Goal: Find specific page/section: Find specific page/section

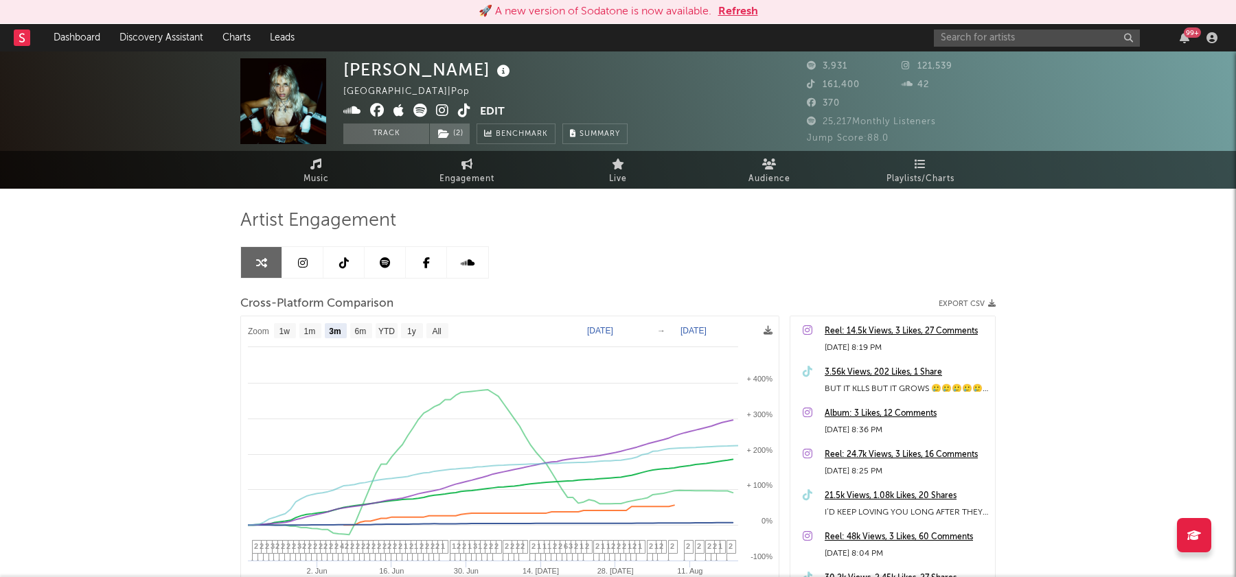
select select "3m"
click at [78, 36] on link "Dashboard" at bounding box center [77, 37] width 66 height 27
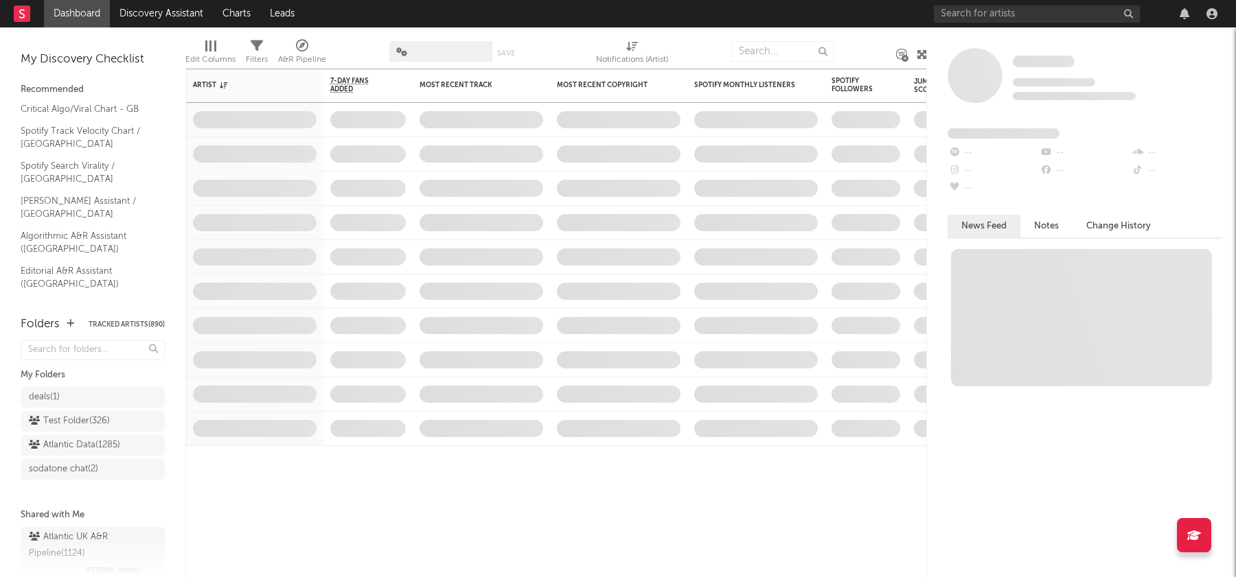
click at [450, 49] on span at bounding box center [440, 51] width 103 height 21
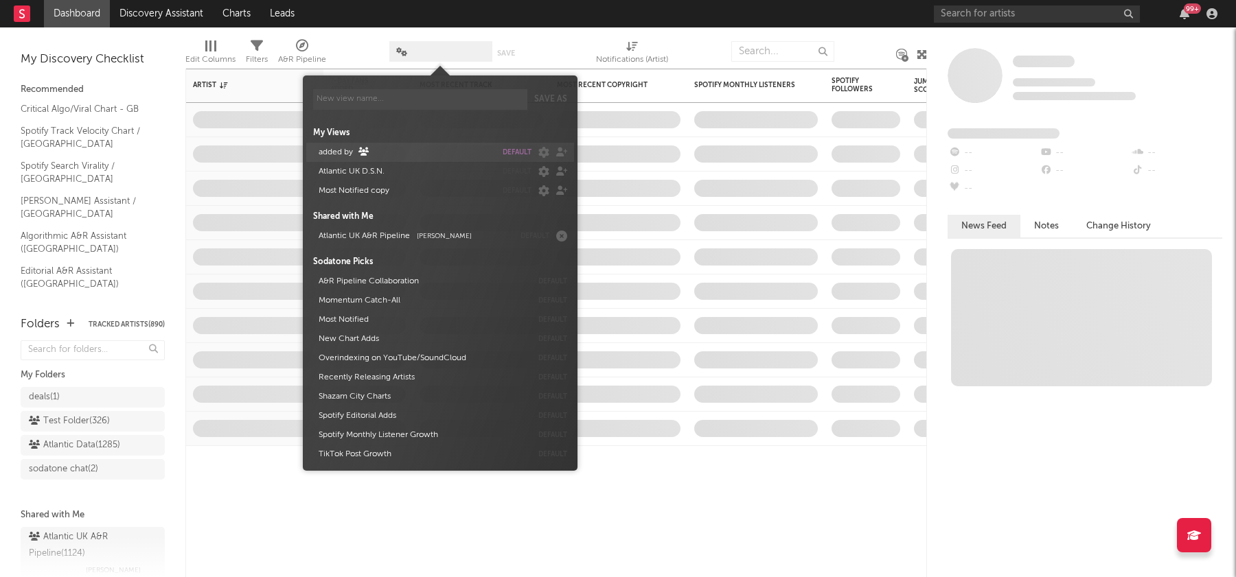
click at [336, 152] on button "added by" at bounding box center [405, 152] width 182 height 19
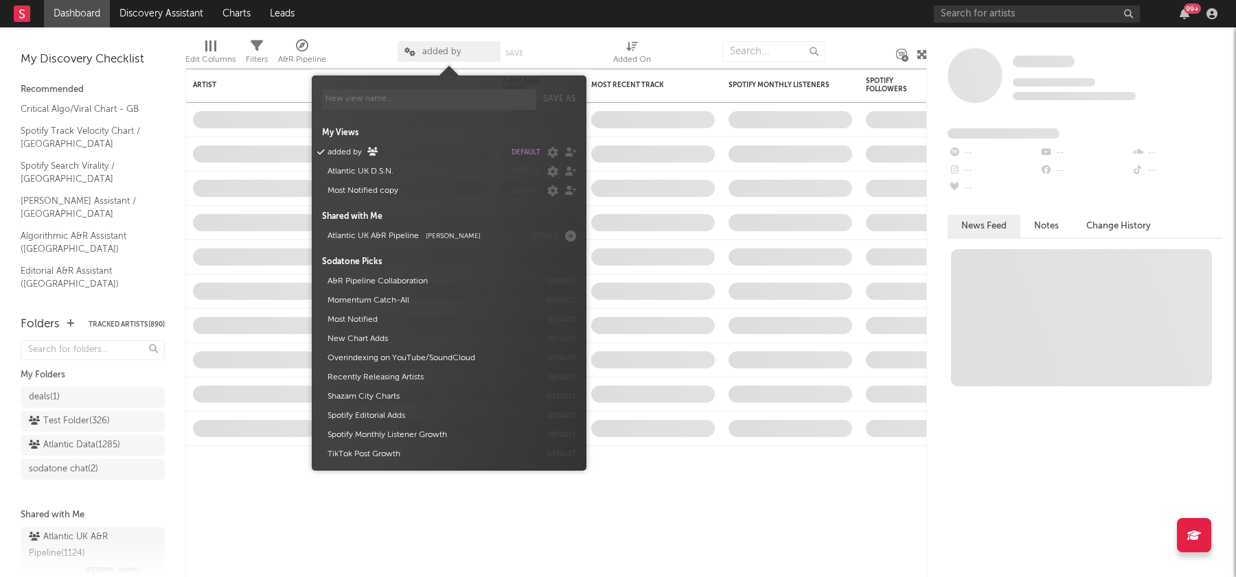
click at [560, 40] on div at bounding box center [577, 51] width 51 height 34
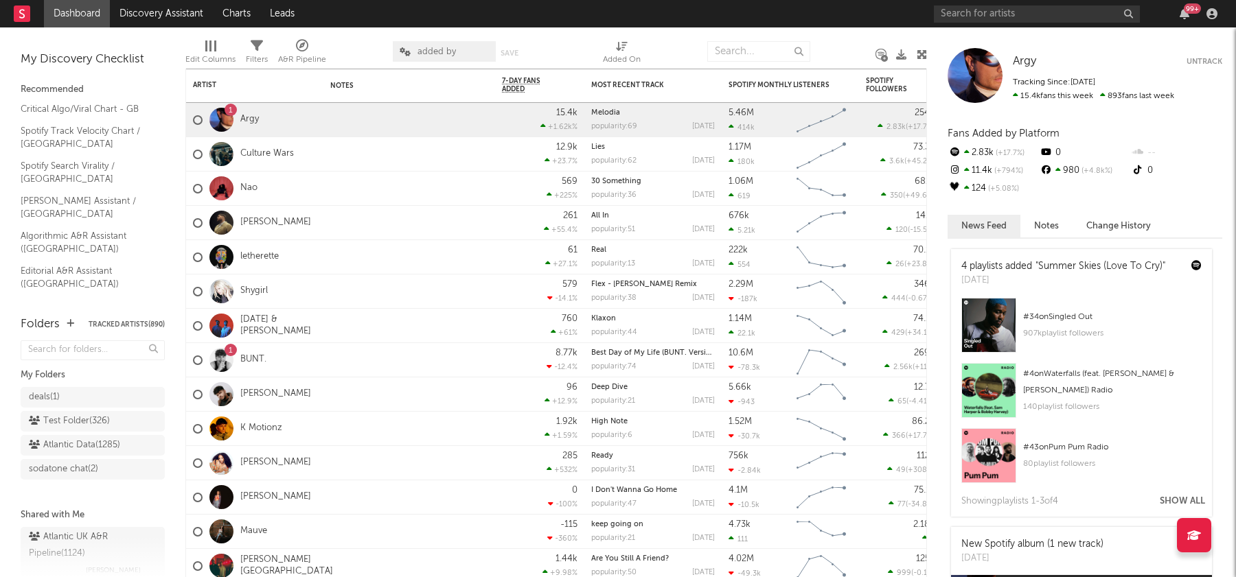
click at [435, 63] on div "added by Save Save as" at bounding box center [465, 51] width 144 height 34
click at [452, 51] on span "added by" at bounding box center [436, 51] width 38 height 9
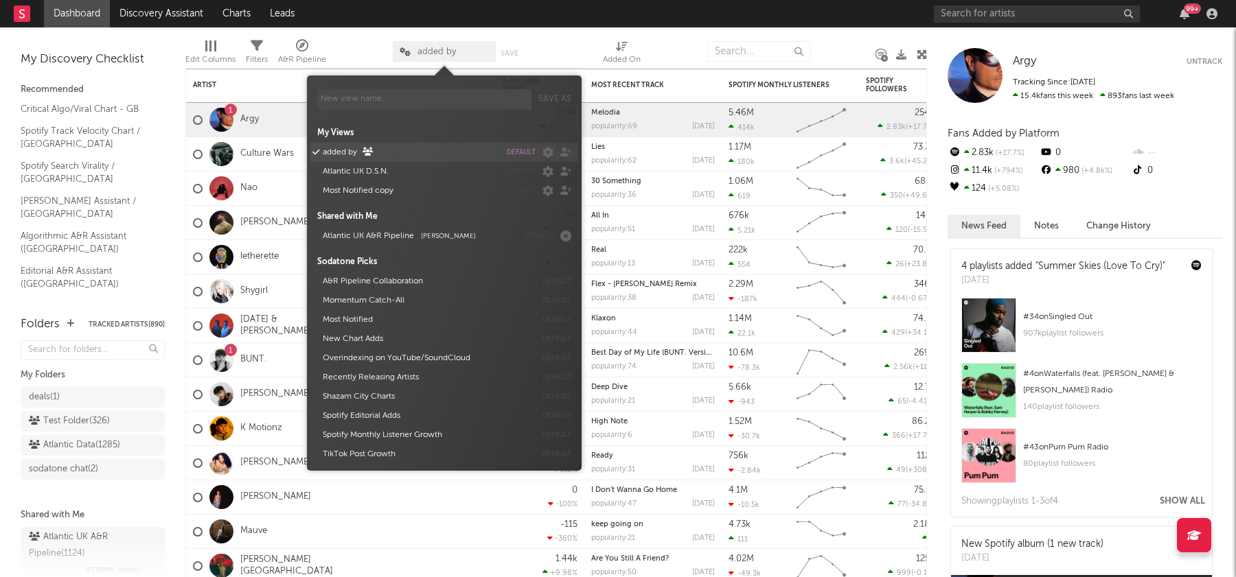
click at [391, 153] on button "added by" at bounding box center [409, 152] width 182 height 19
click at [361, 44] on div at bounding box center [359, 51] width 46 height 34
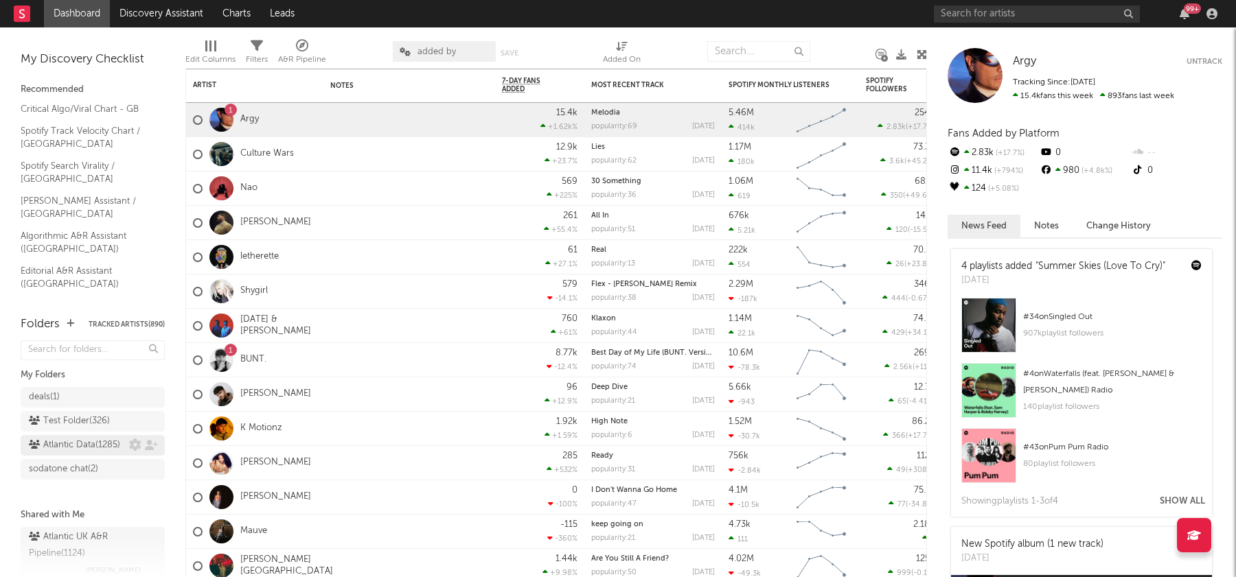
click at [89, 443] on div "Atlantic Data ( 1285 )" at bounding box center [74, 445] width 91 height 16
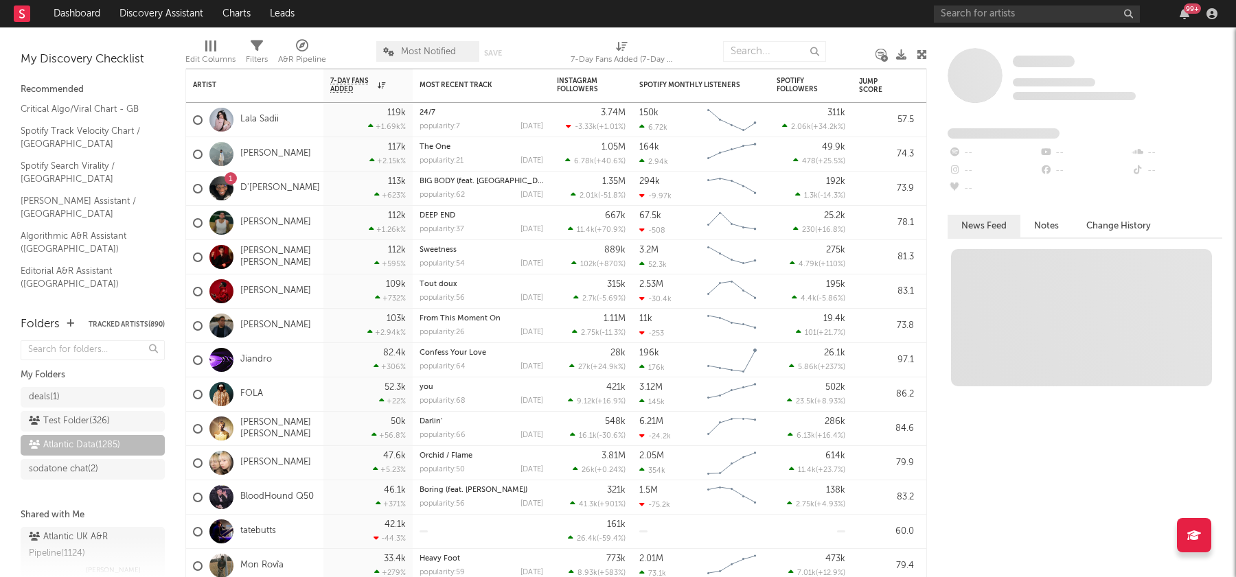
click at [441, 56] on span "Most Notified" at bounding box center [427, 51] width 103 height 21
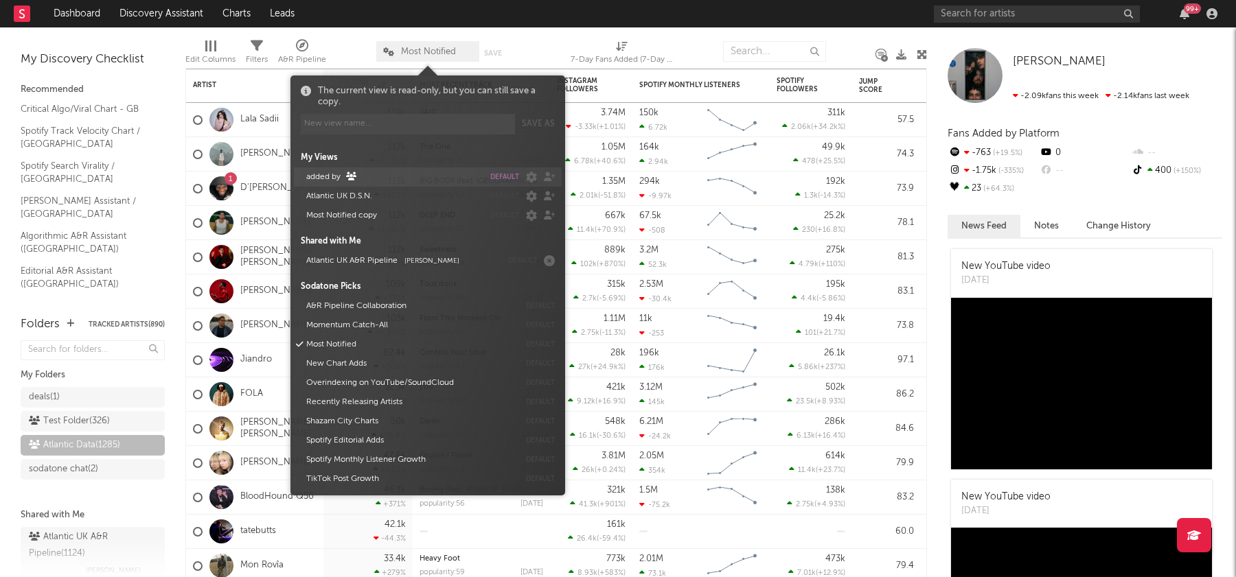
click at [352, 174] on icon at bounding box center [351, 176] width 10 height 8
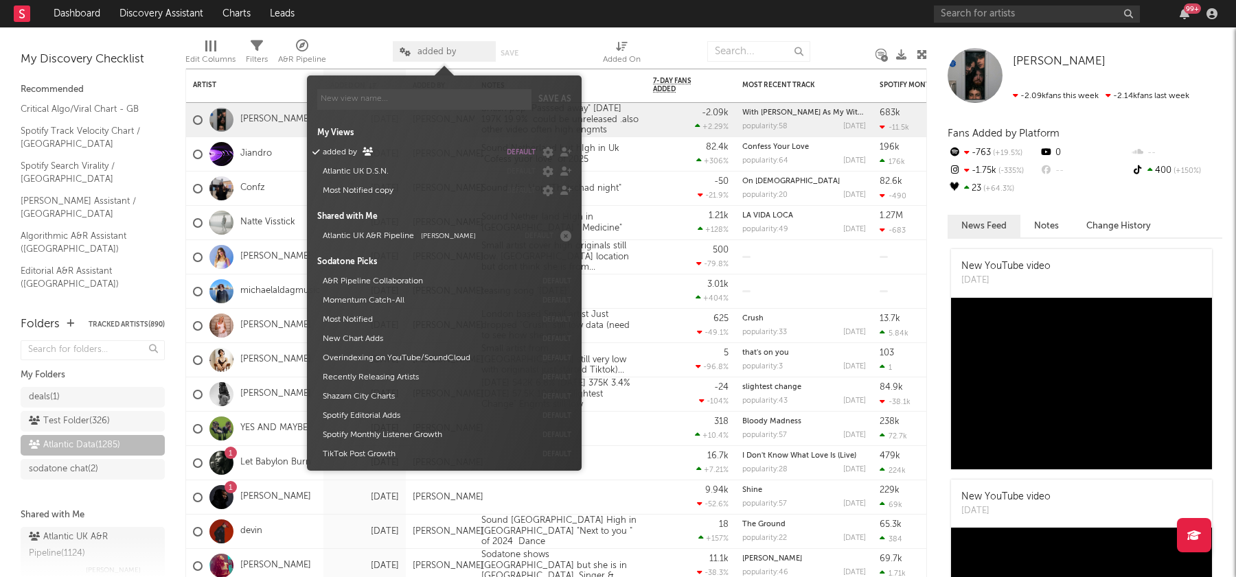
click at [557, 44] on div at bounding box center [570, 51] width 46 height 34
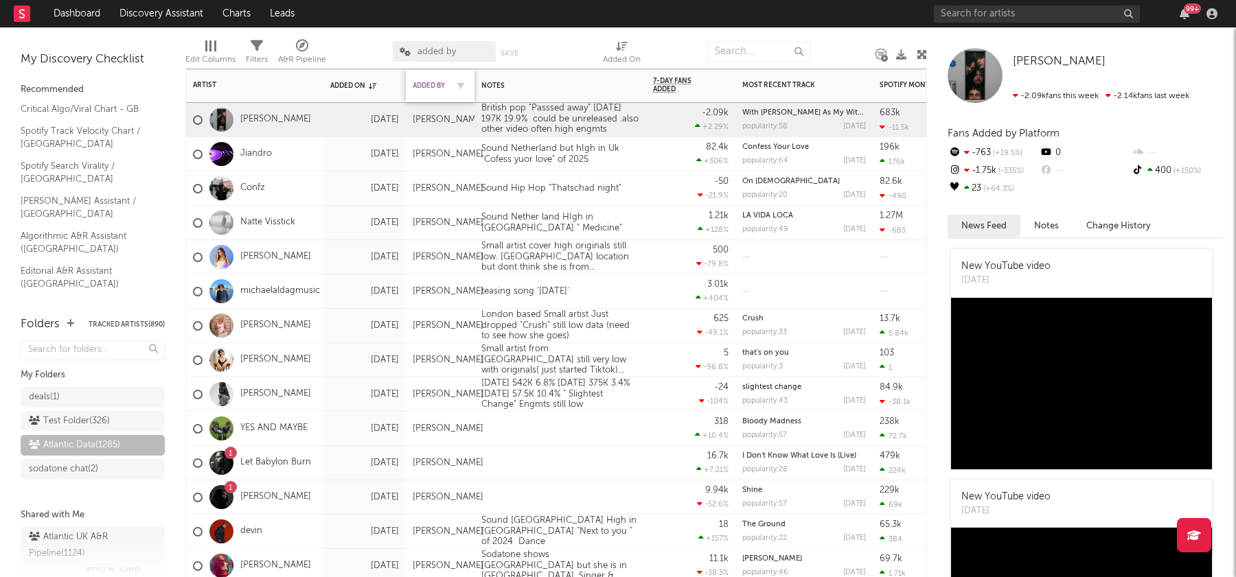
click at [432, 86] on div "Added By" at bounding box center [430, 86] width 34 height 8
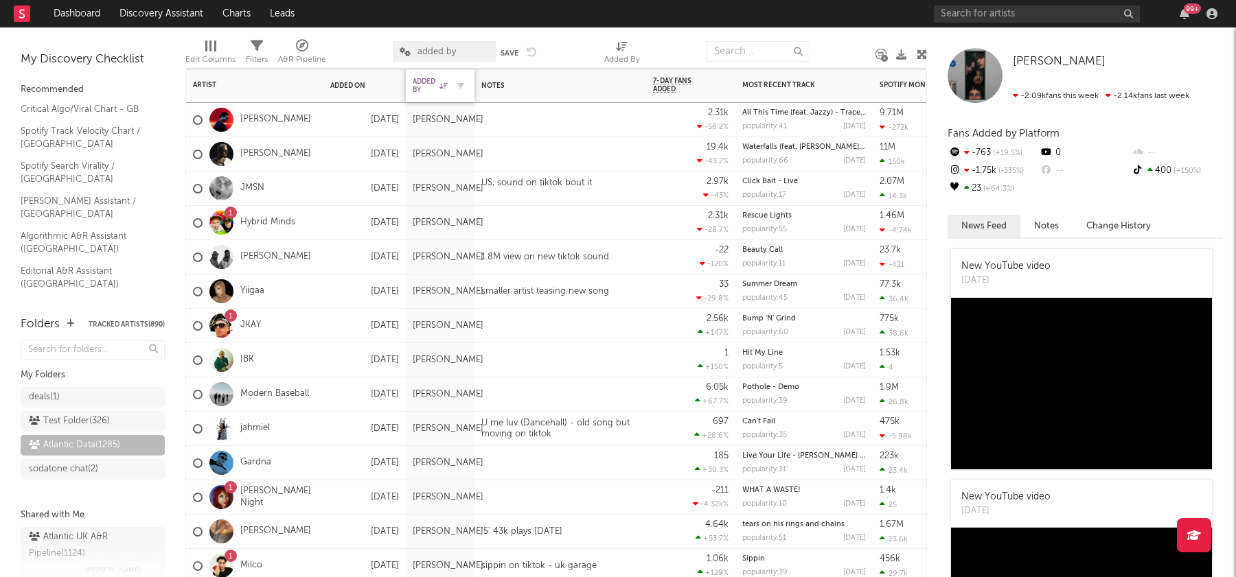
click at [432, 86] on div "Added By" at bounding box center [430, 86] width 34 height 16
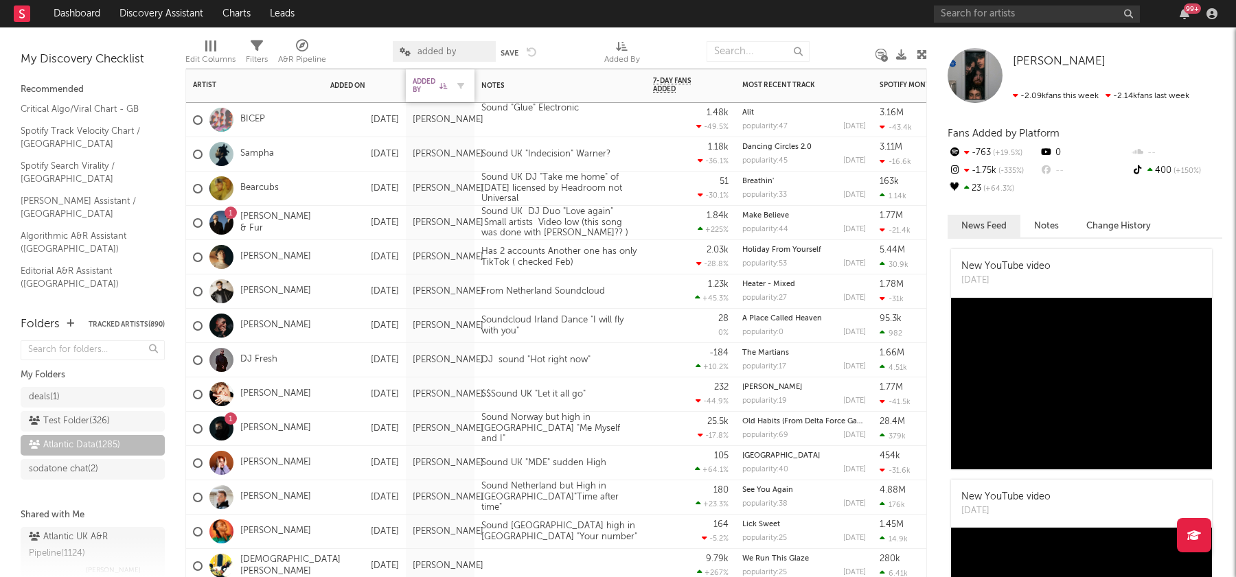
click at [432, 86] on div "Added By" at bounding box center [430, 86] width 34 height 16
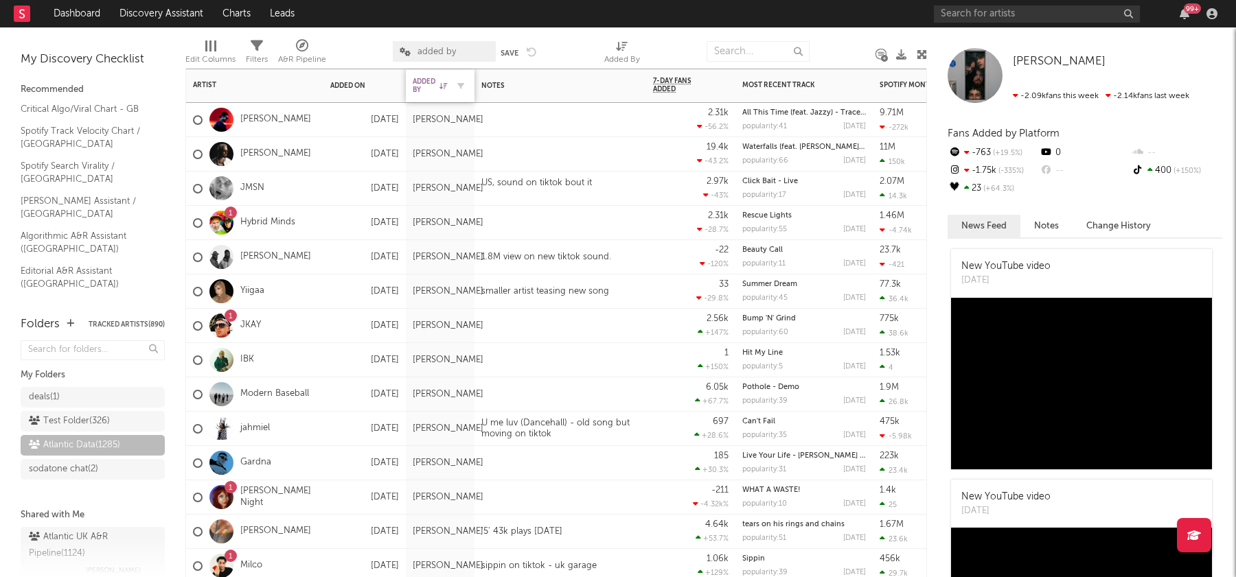
click at [432, 86] on div "Added By" at bounding box center [430, 86] width 34 height 16
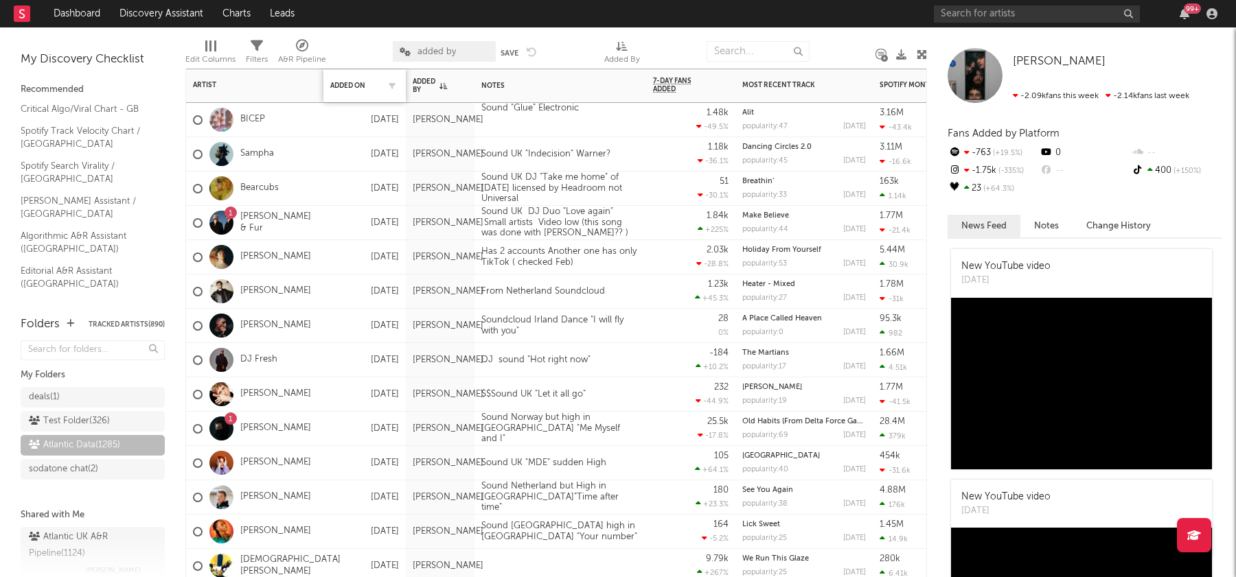
click at [343, 79] on div "Added On" at bounding box center [364, 85] width 69 height 29
click at [352, 84] on div "Added On" at bounding box center [354, 86] width 48 height 8
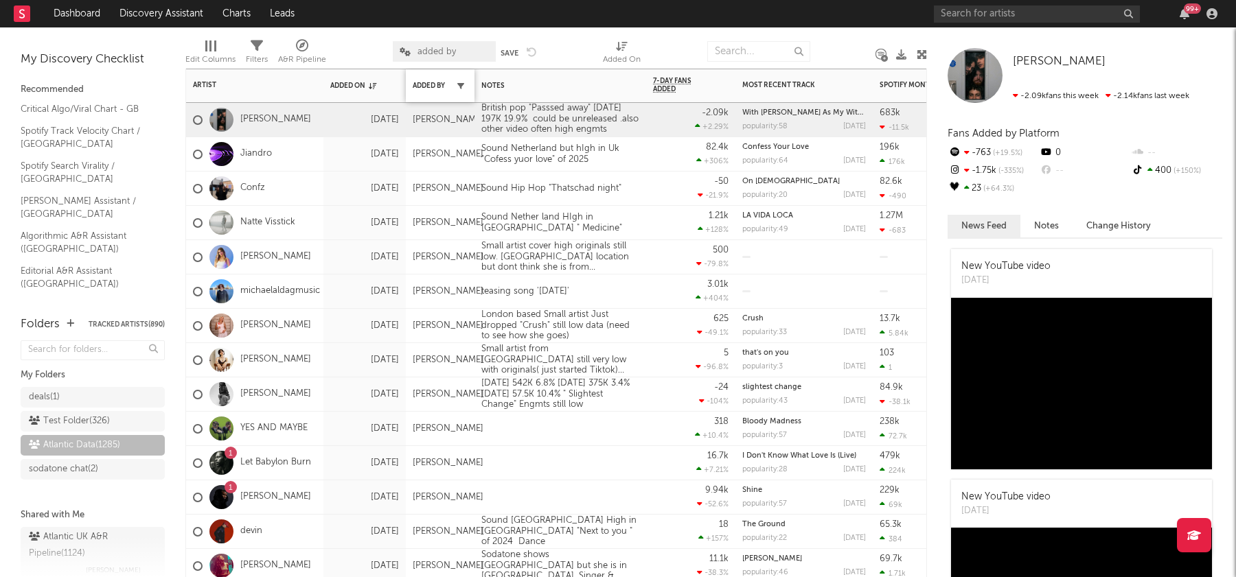
click at [457, 85] on icon "button" at bounding box center [460, 85] width 7 height 7
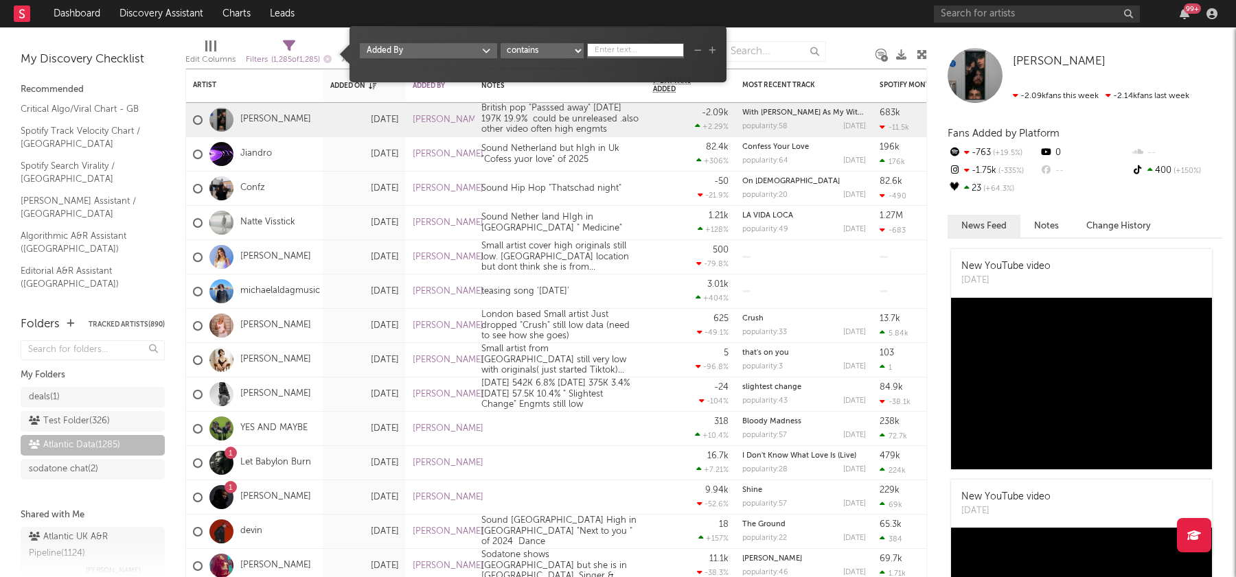
click at [616, 53] on input "text" at bounding box center [635, 50] width 97 height 14
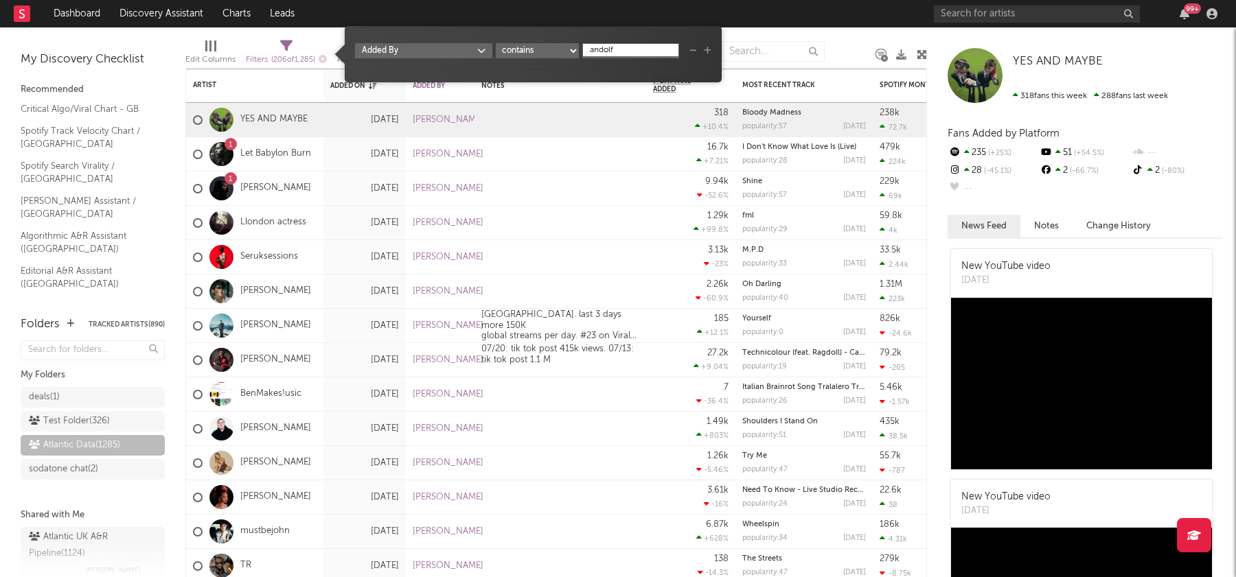
type input "andolf"
click at [785, 24] on nav "Dashboard Discovery Assistant Charts Leads 99 +" at bounding box center [618, 13] width 1236 height 27
